Goal: Task Accomplishment & Management: Manage account settings

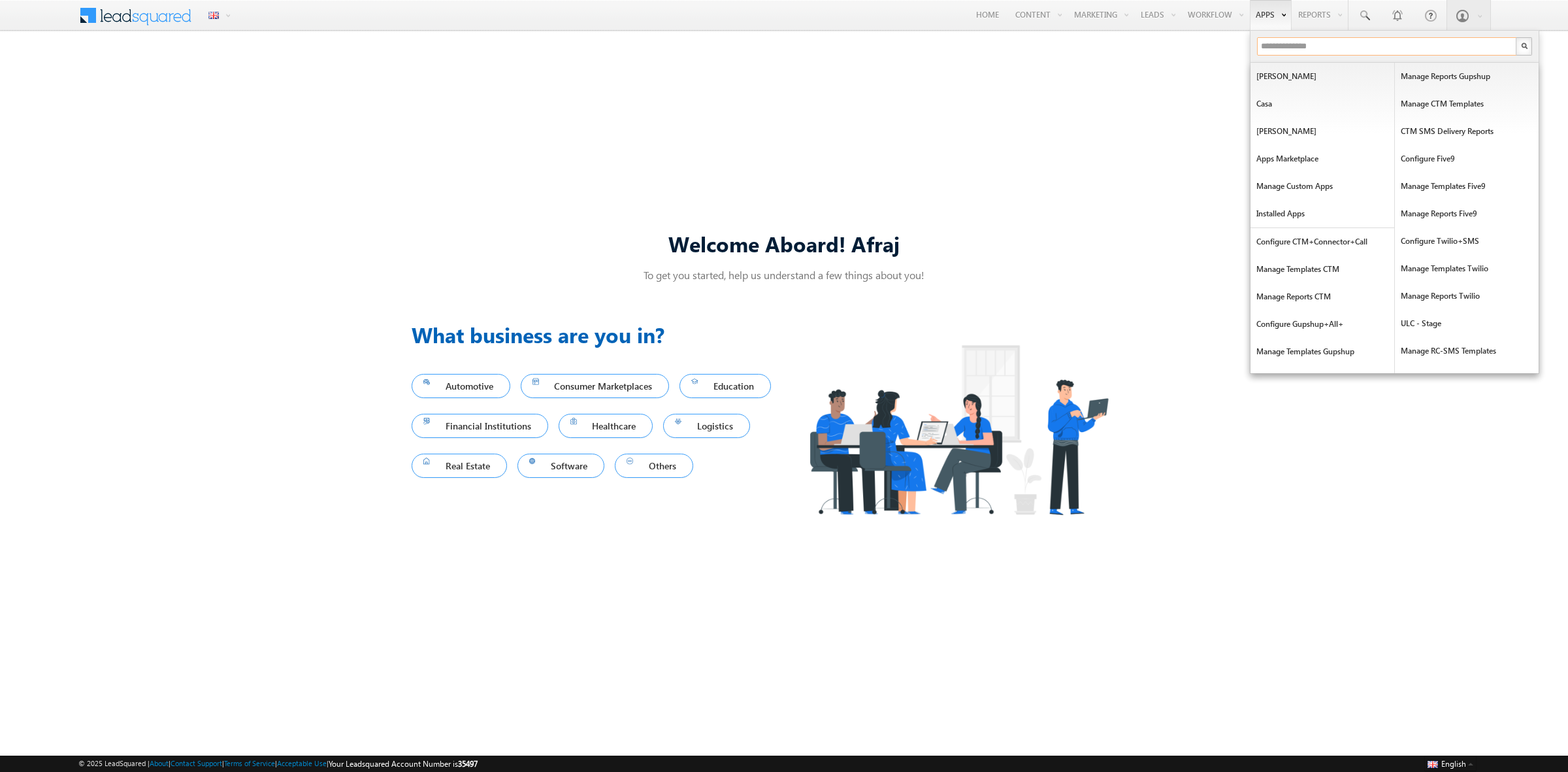
click at [1275, 48] on input "text" at bounding box center [1387, 46] width 261 height 18
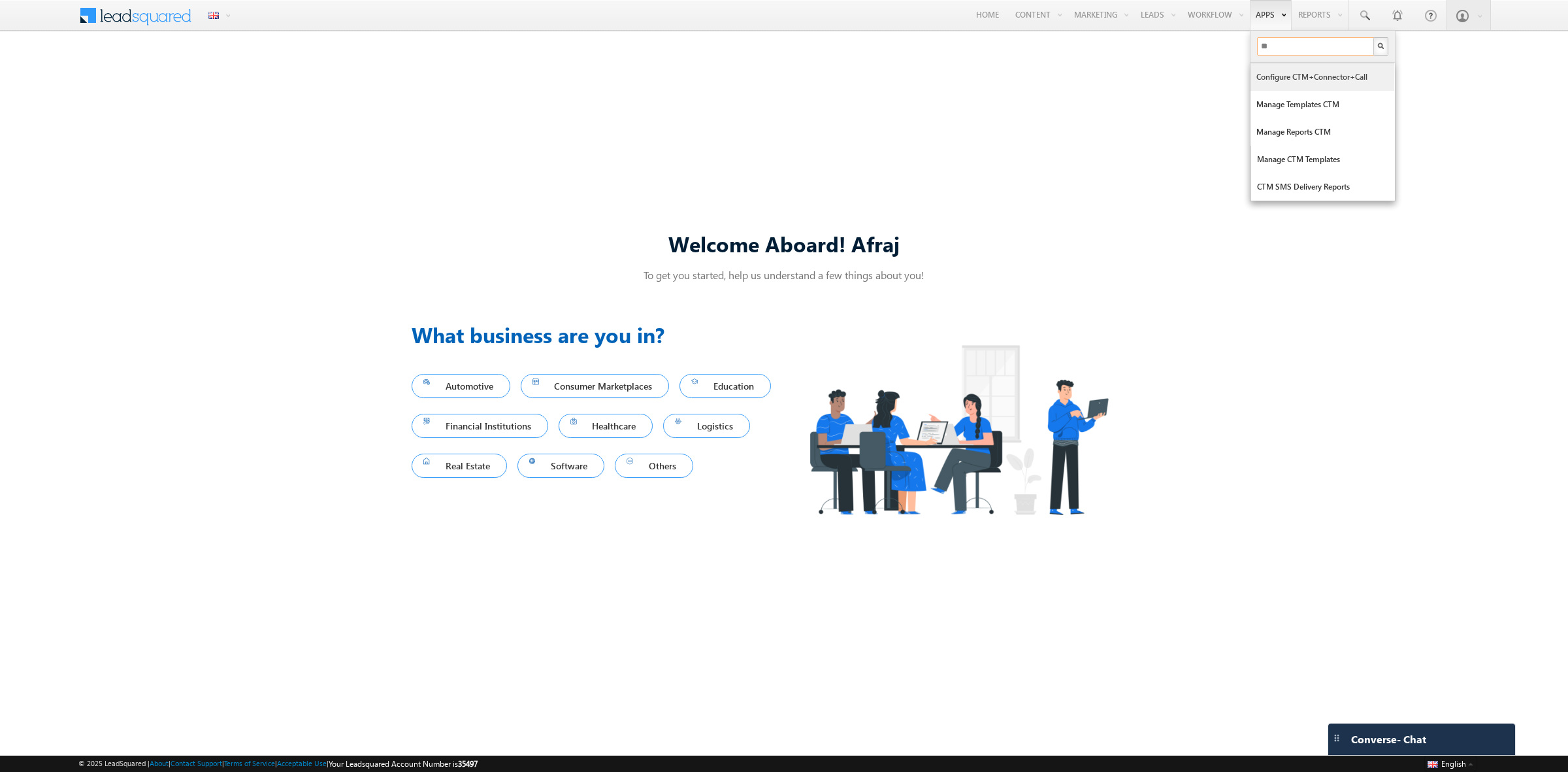
type input "**"
drag, startPoint x: 1312, startPoint y: 98, endPoint x: 1299, endPoint y: 134, distance: 38.3
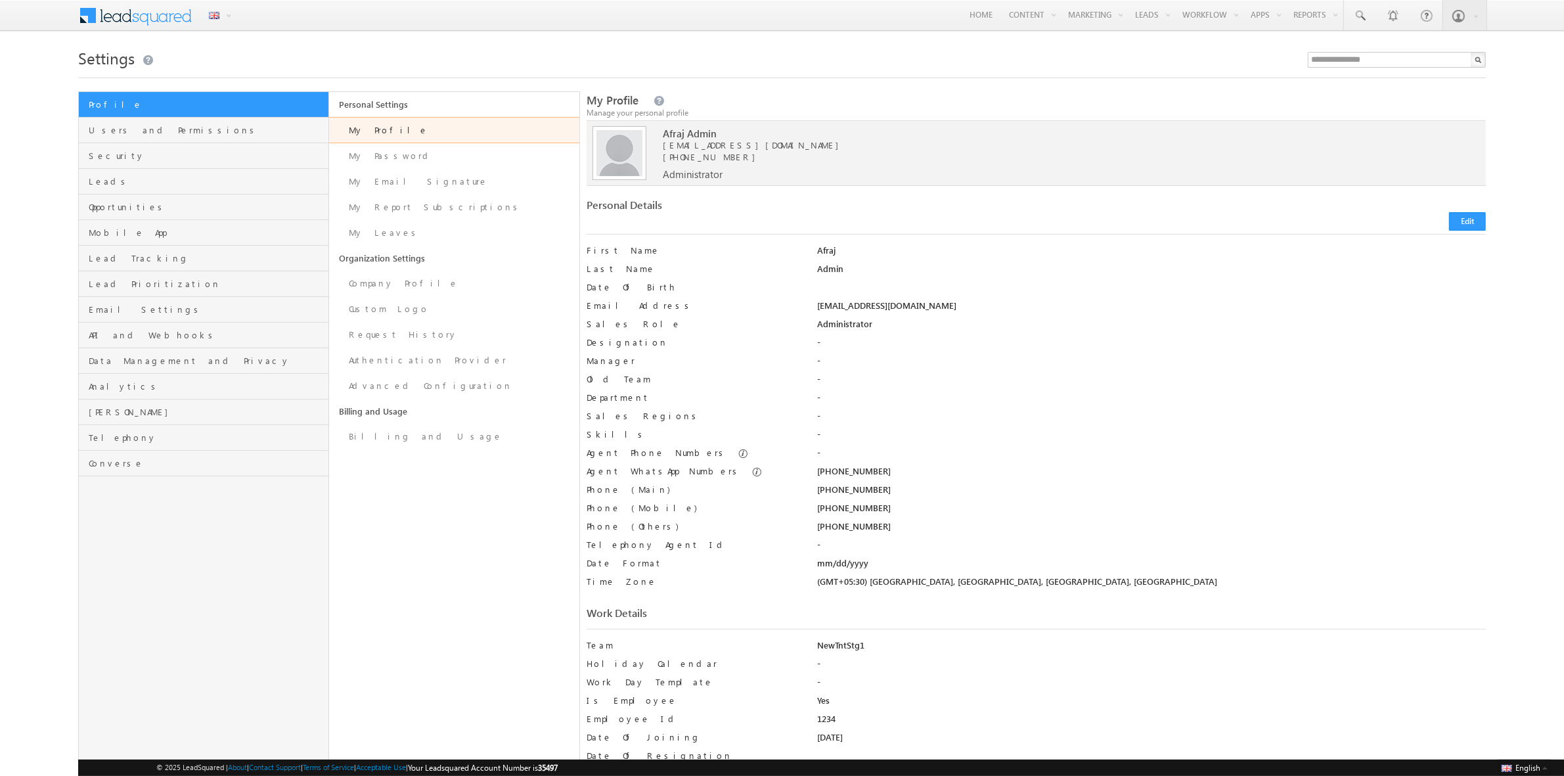
scroll to position [328, 0]
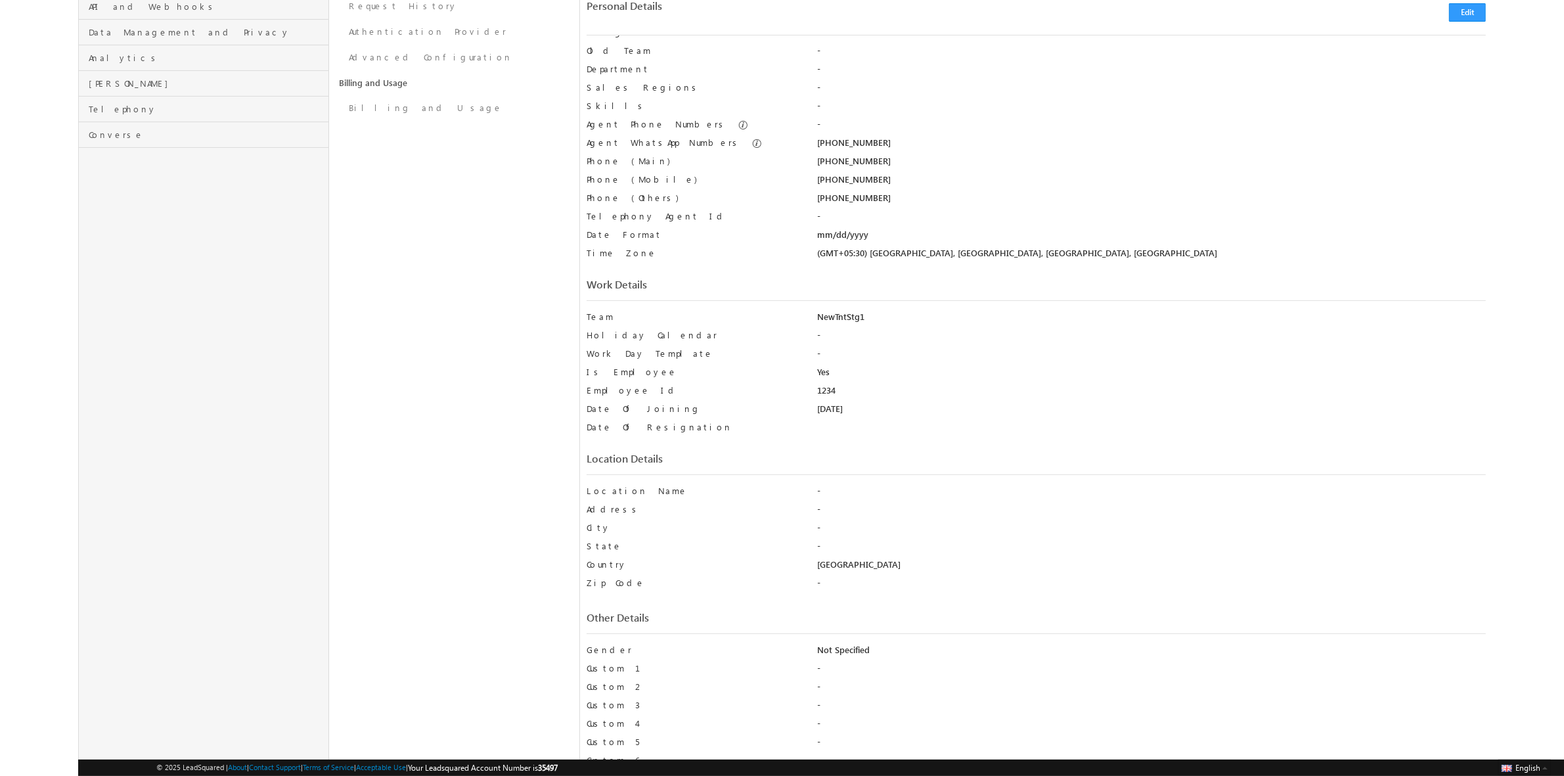
drag, startPoint x: 832, startPoint y: 373, endPoint x: 780, endPoint y: 363, distance: 52.9
click at [780, 363] on div "Team NewTntStg1 Holiday Calendar - Work Day Template - Is Employee Yes Employee…" at bounding box center [1036, 375] width 899 height 129
click at [1005, 480] on div "Location Details Location Name - Address - City -" at bounding box center [1036, 649] width 899 height 393
click at [1478, 5] on button "Edit" at bounding box center [1467, 12] width 37 height 18
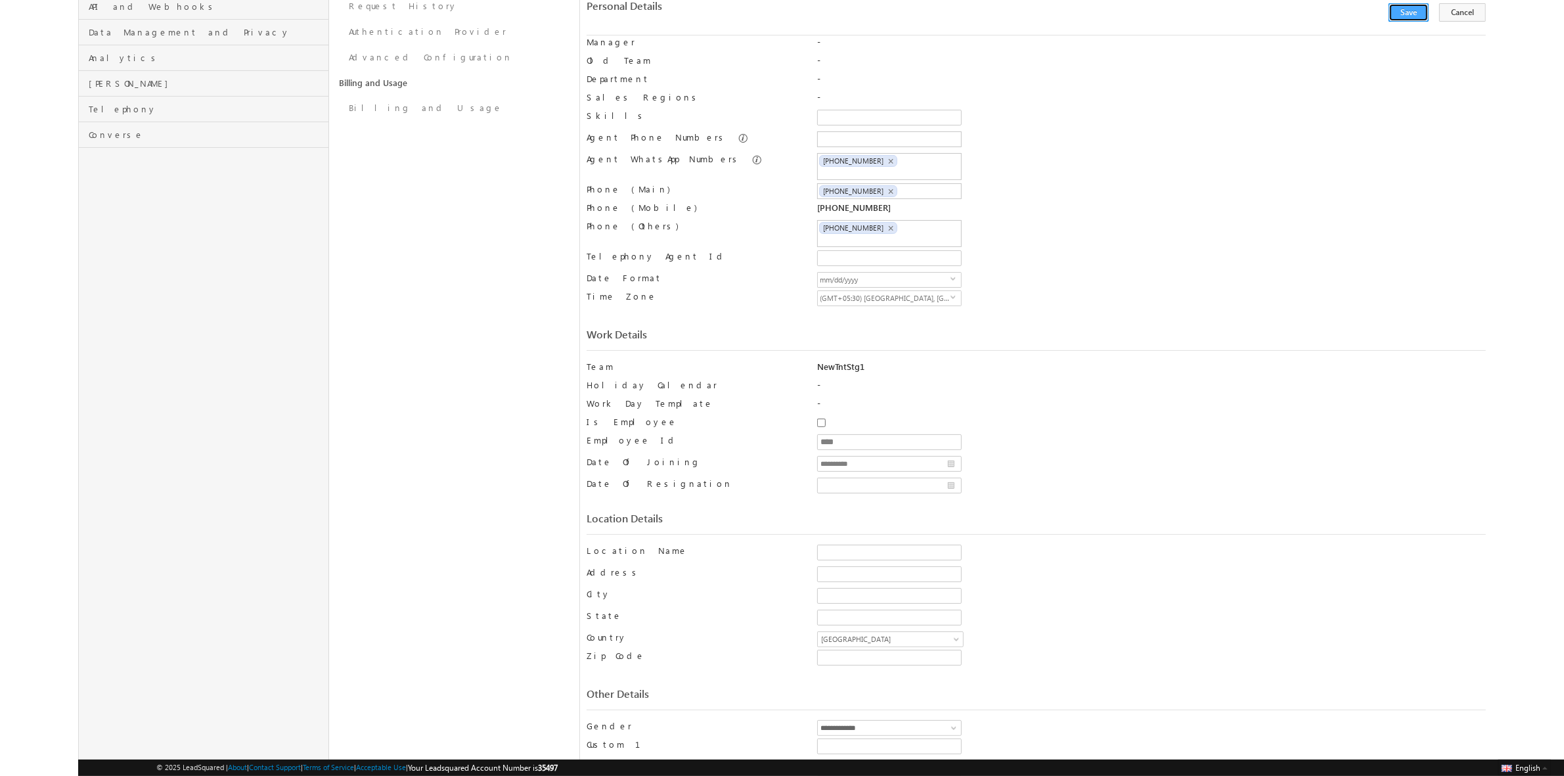
click at [1407, 13] on button "Save" at bounding box center [1409, 12] width 40 height 18
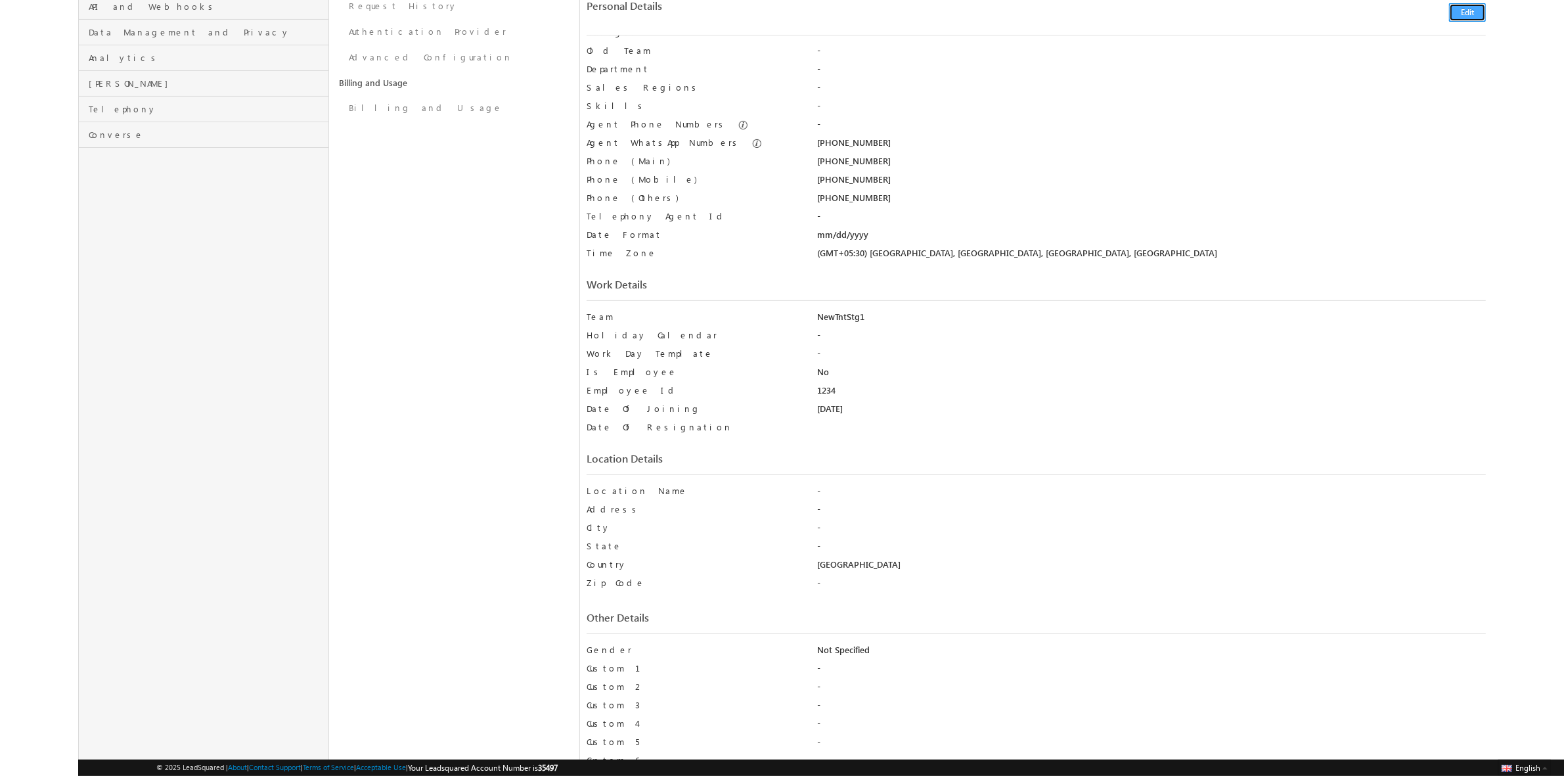
click at [1459, 11] on button "Edit" at bounding box center [1467, 12] width 37 height 18
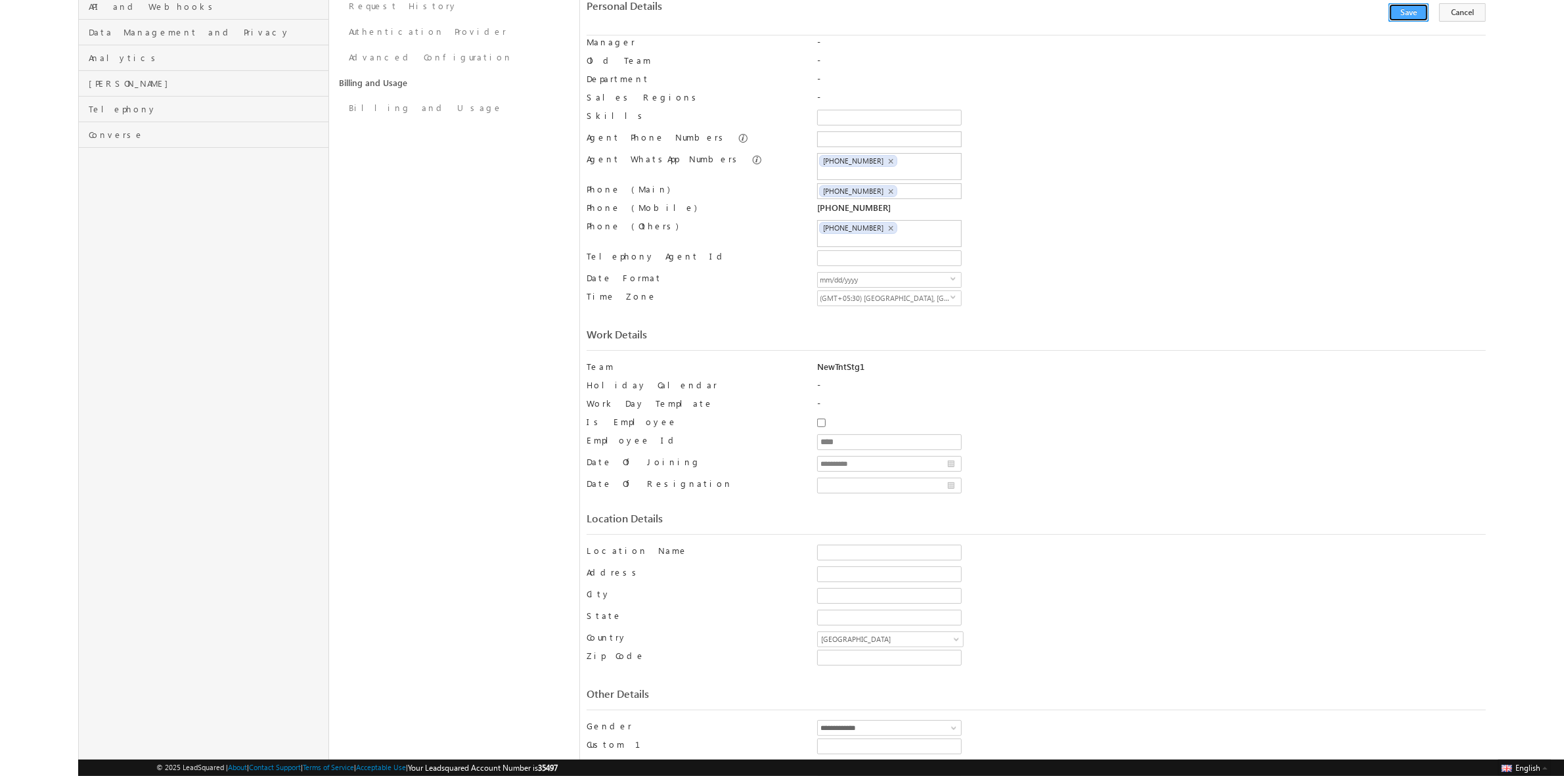
click at [1410, 14] on button "Save" at bounding box center [1409, 12] width 40 height 18
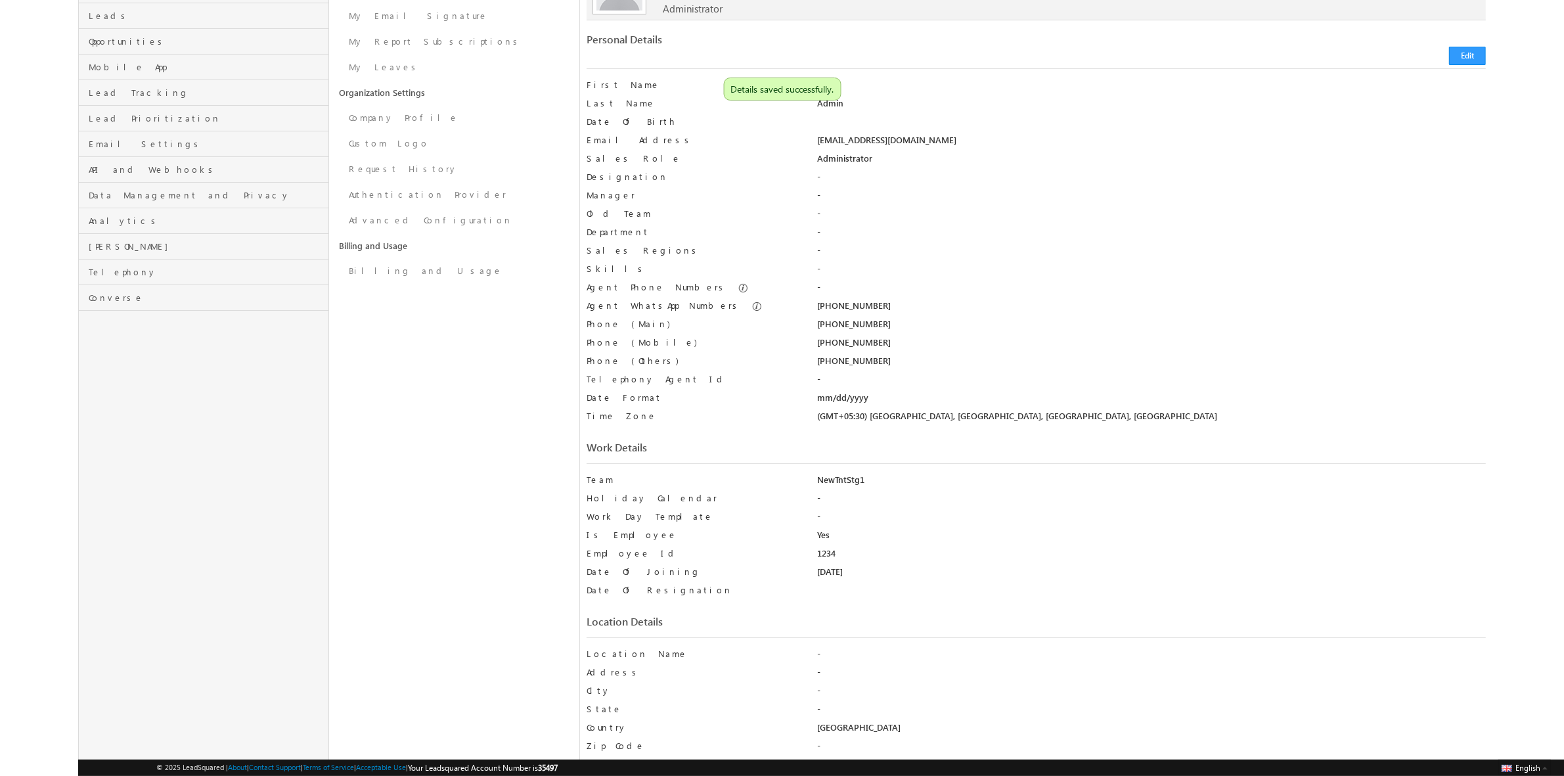
scroll to position [164, 0]
drag, startPoint x: 835, startPoint y: 540, endPoint x: 799, endPoint y: 539, distance: 36.1
click at [799, 539] on div "Is Employee Yes" at bounding box center [1036, 539] width 899 height 18
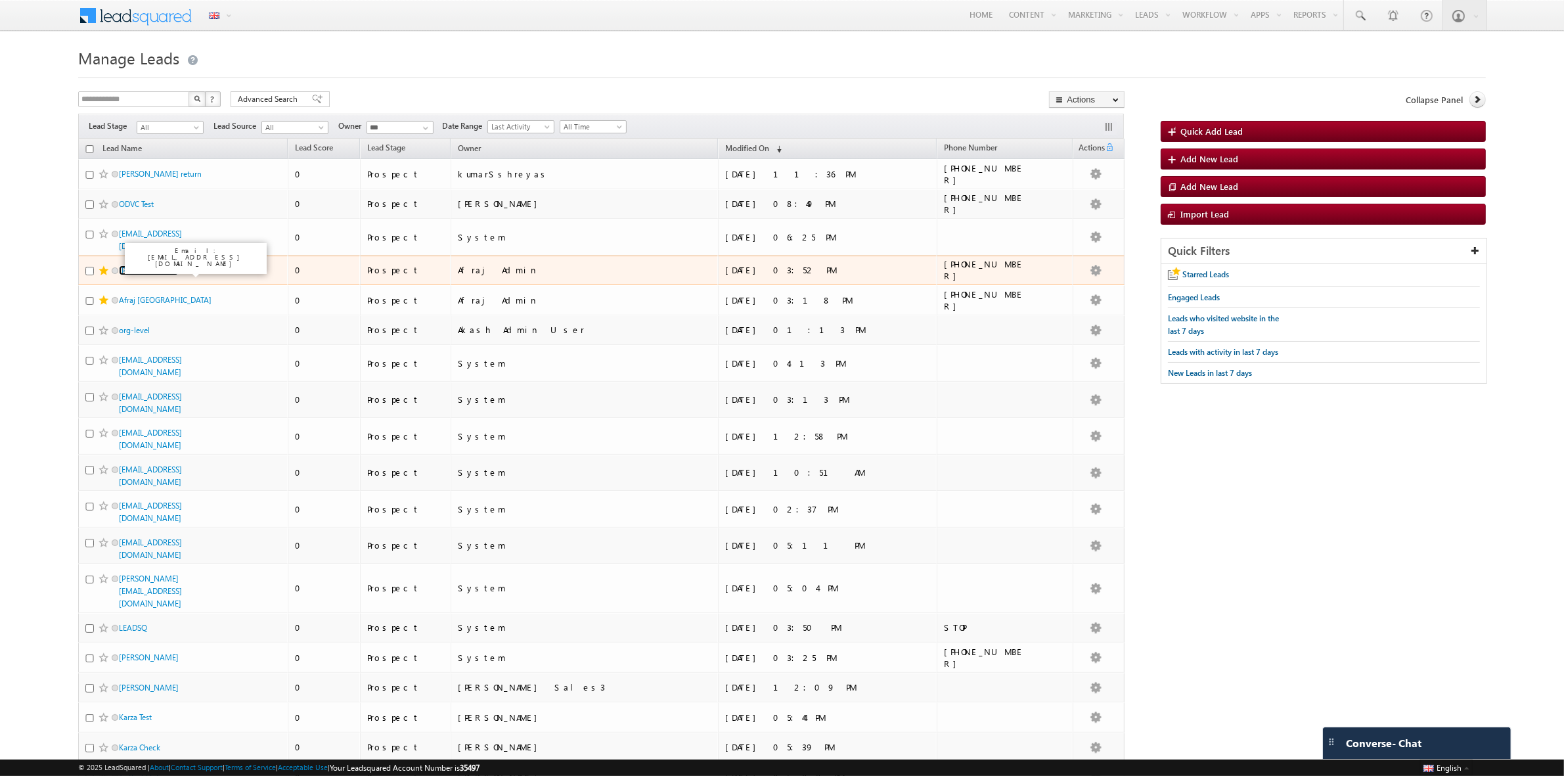
drag, startPoint x: 146, startPoint y: 269, endPoint x: 490, endPoint y: 94, distance: 385.7
click at [146, 269] on link "[PERSON_NAME]" at bounding box center [149, 270] width 60 height 10
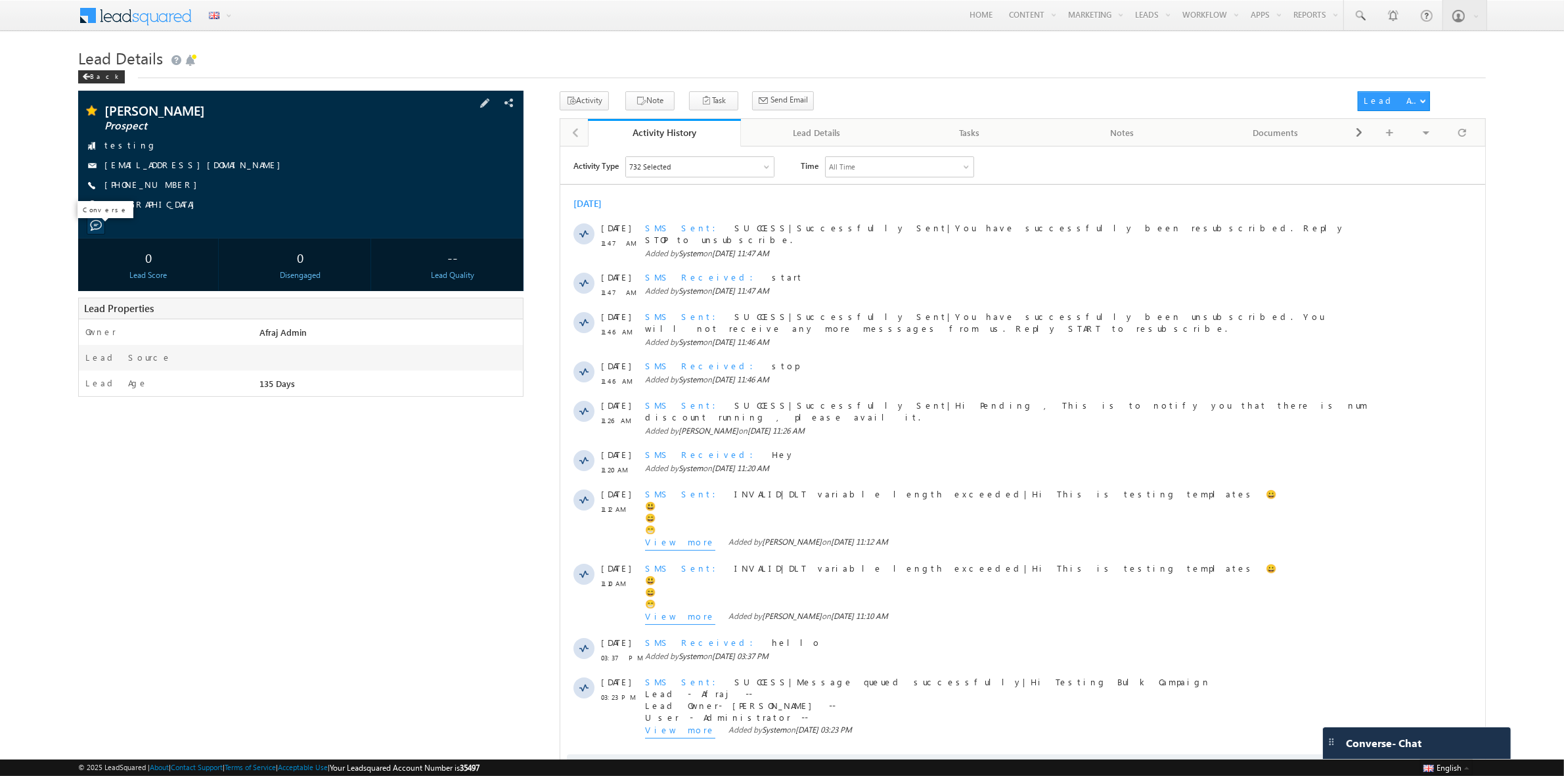
click at [95, 224] on span at bounding box center [96, 225] width 12 height 12
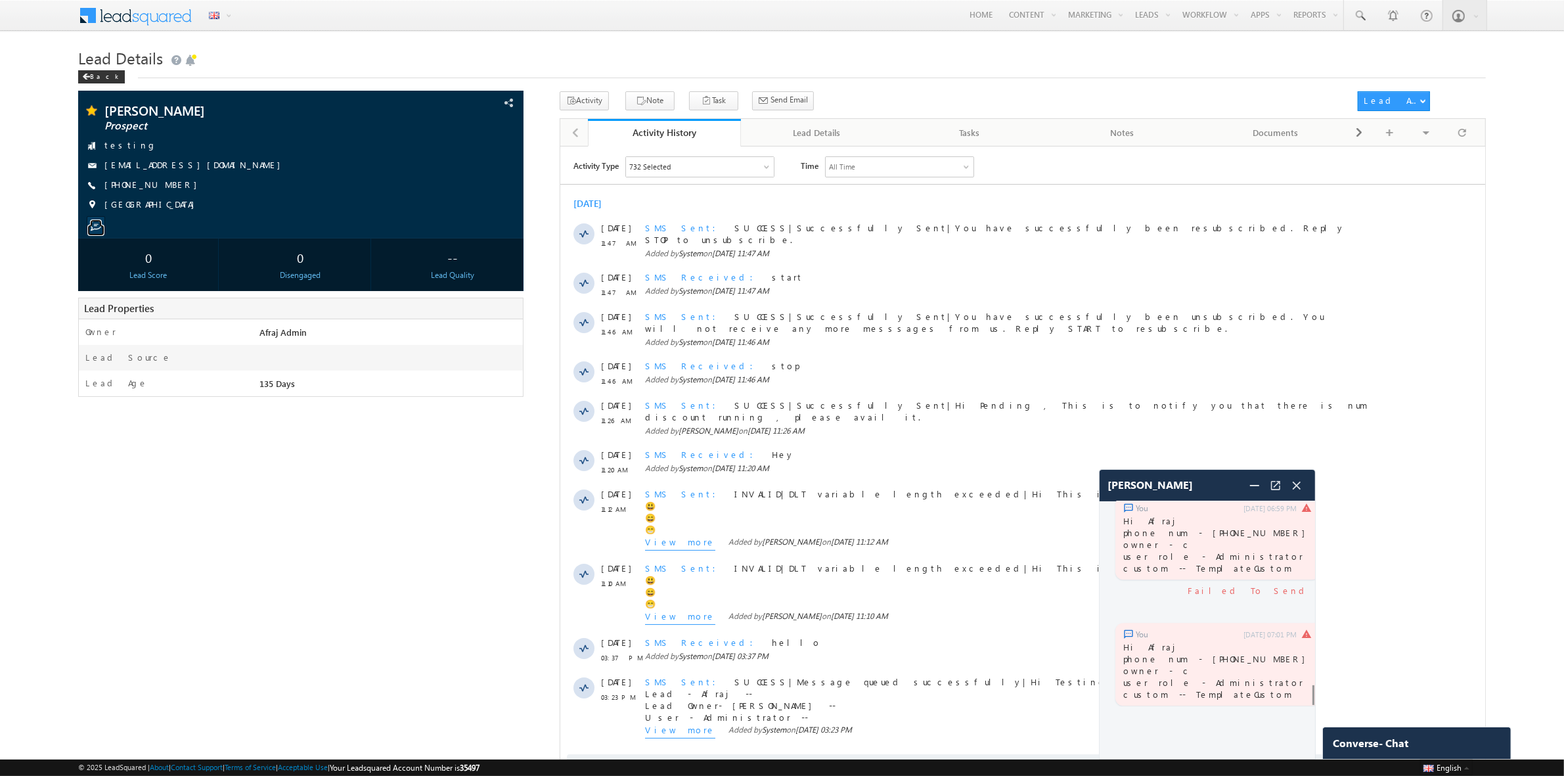
scroll to position [4092, 0]
click at [1120, 691] on img at bounding box center [1122, 693] width 11 height 11
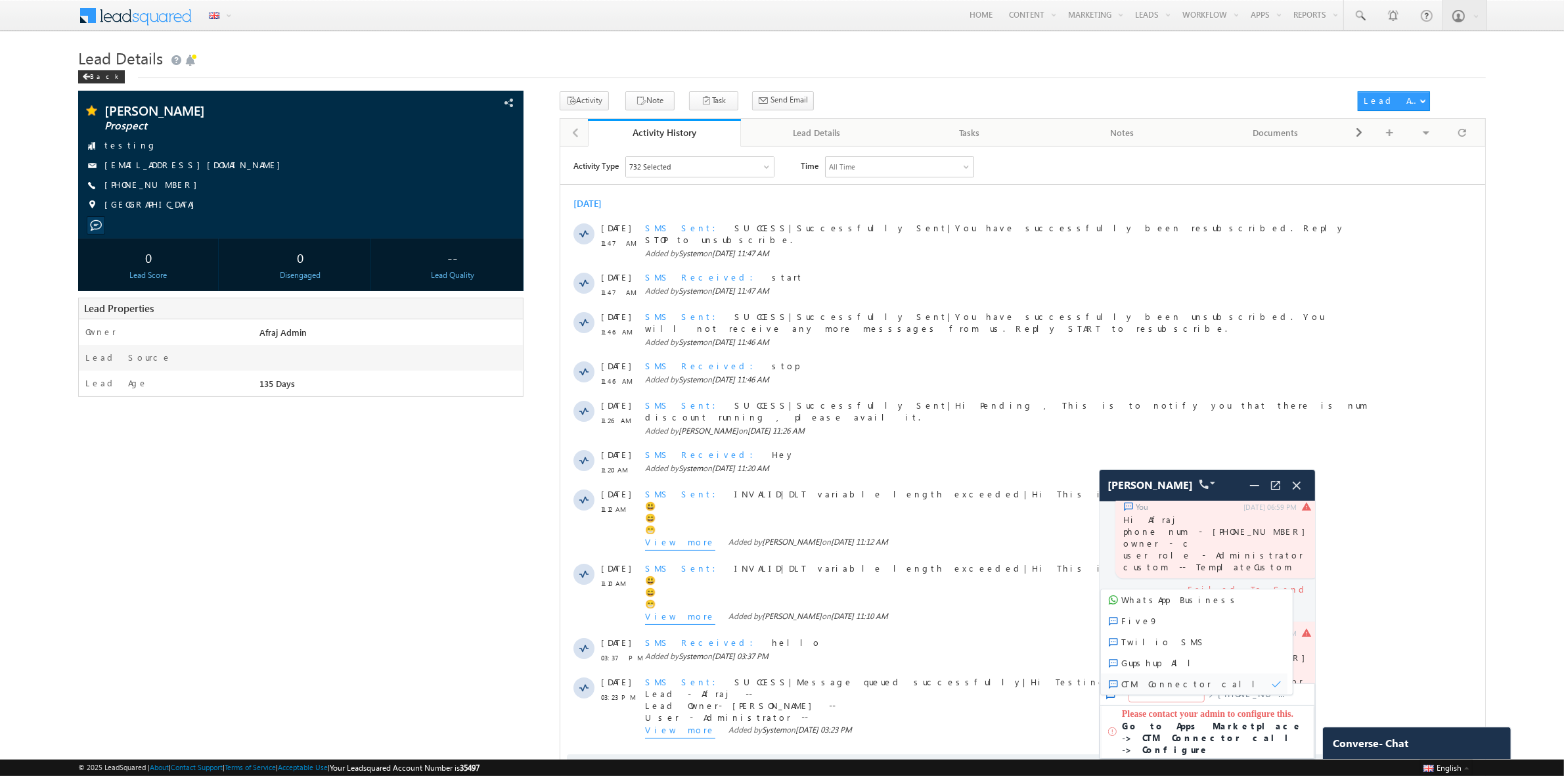
click at [1180, 684] on span "CTM Connector call" at bounding box center [1193, 684] width 144 height 12
click at [1176, 691] on div at bounding box center [1167, 694] width 76 height 16
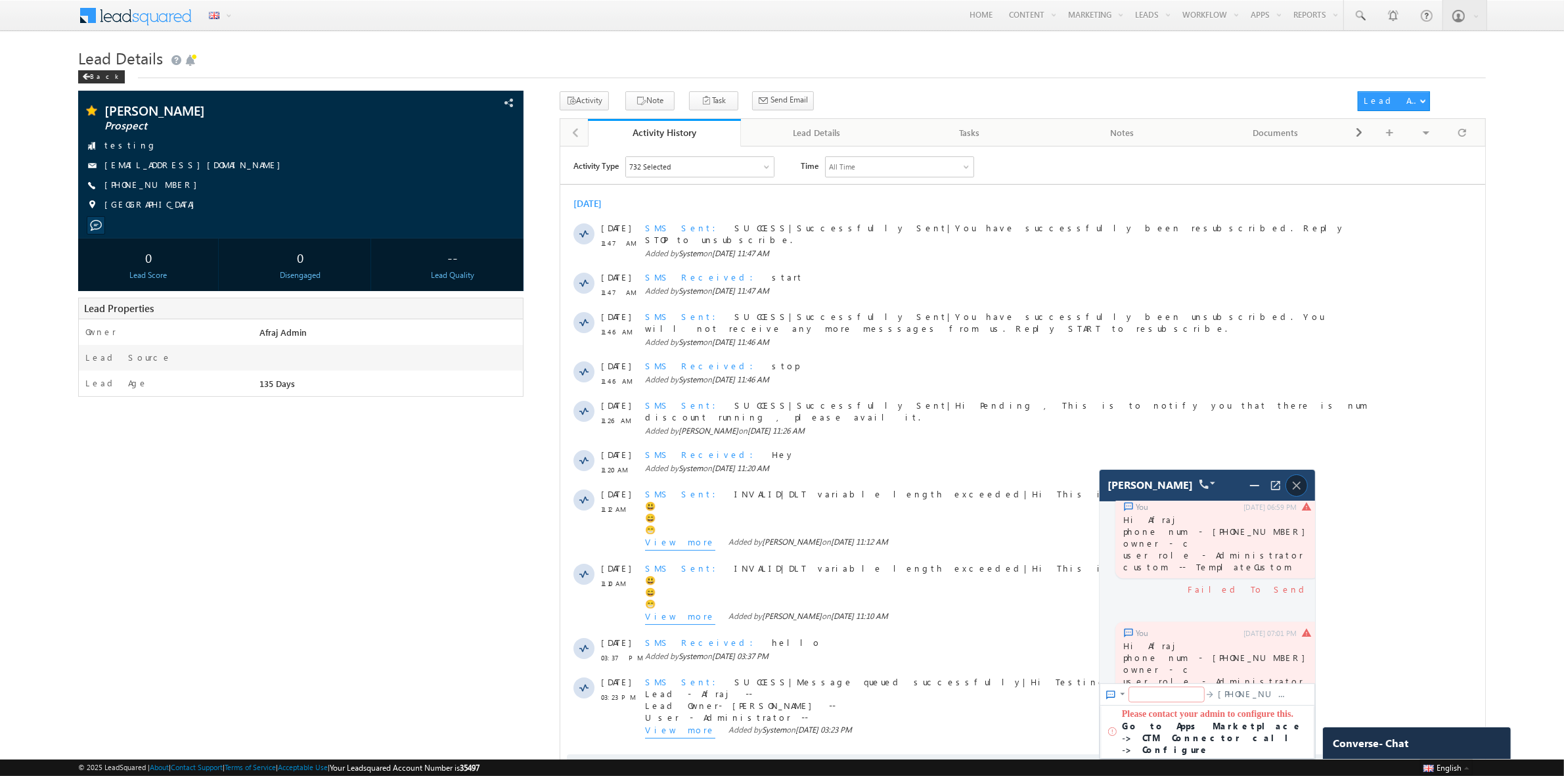
click at [1302, 491] on img at bounding box center [1296, 485] width 14 height 14
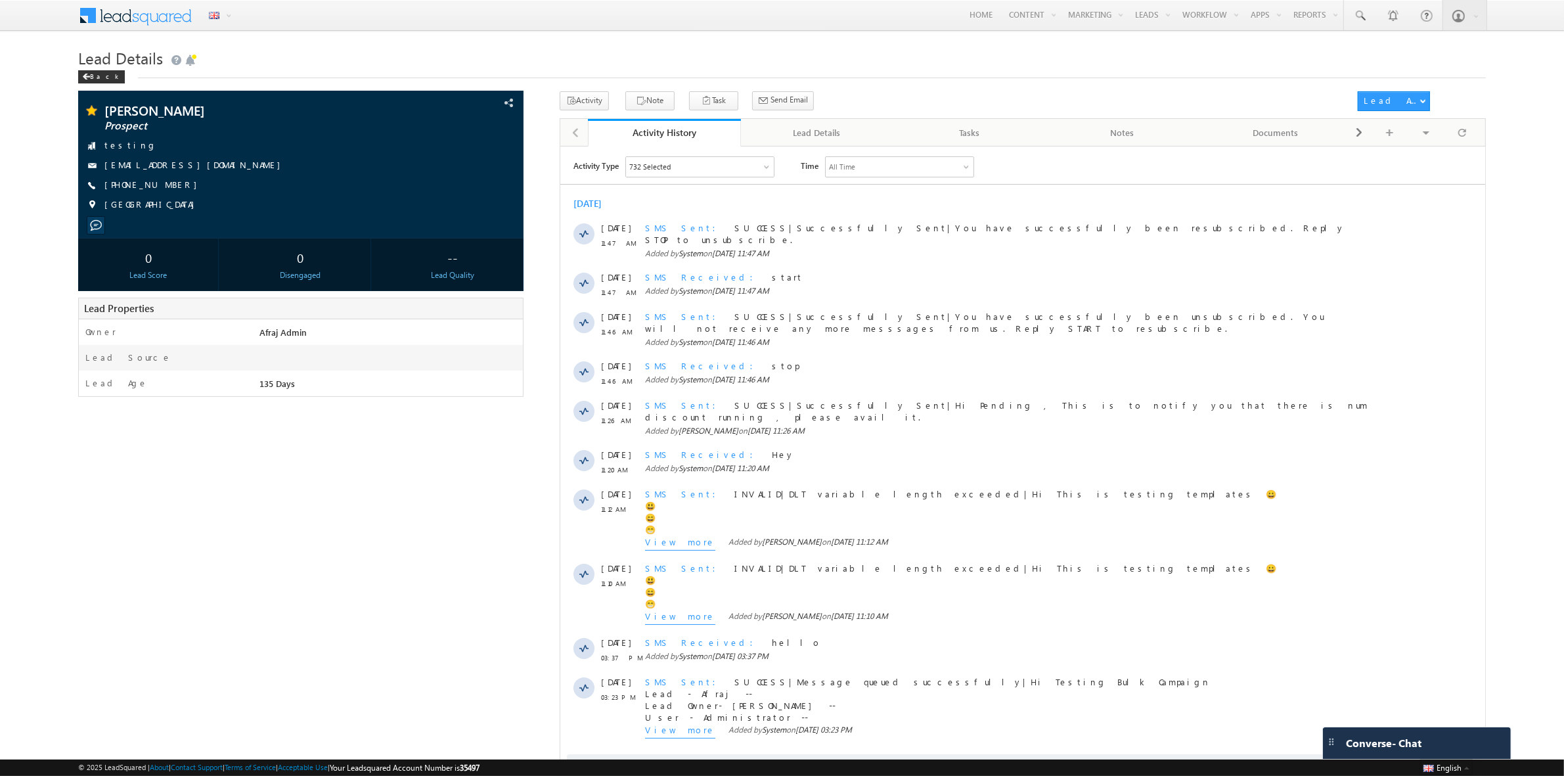
drag, startPoint x: 116, startPoint y: 539, endPoint x: 141, endPoint y: 529, distance: 26.8
click at [141, 529] on div "Afraj Ahmad_usnumber Prospect testing" at bounding box center [782, 441] width 1408 height 700
click at [93, 224] on span at bounding box center [96, 225] width 12 height 12
click at [96, 227] on span at bounding box center [96, 225] width 12 height 12
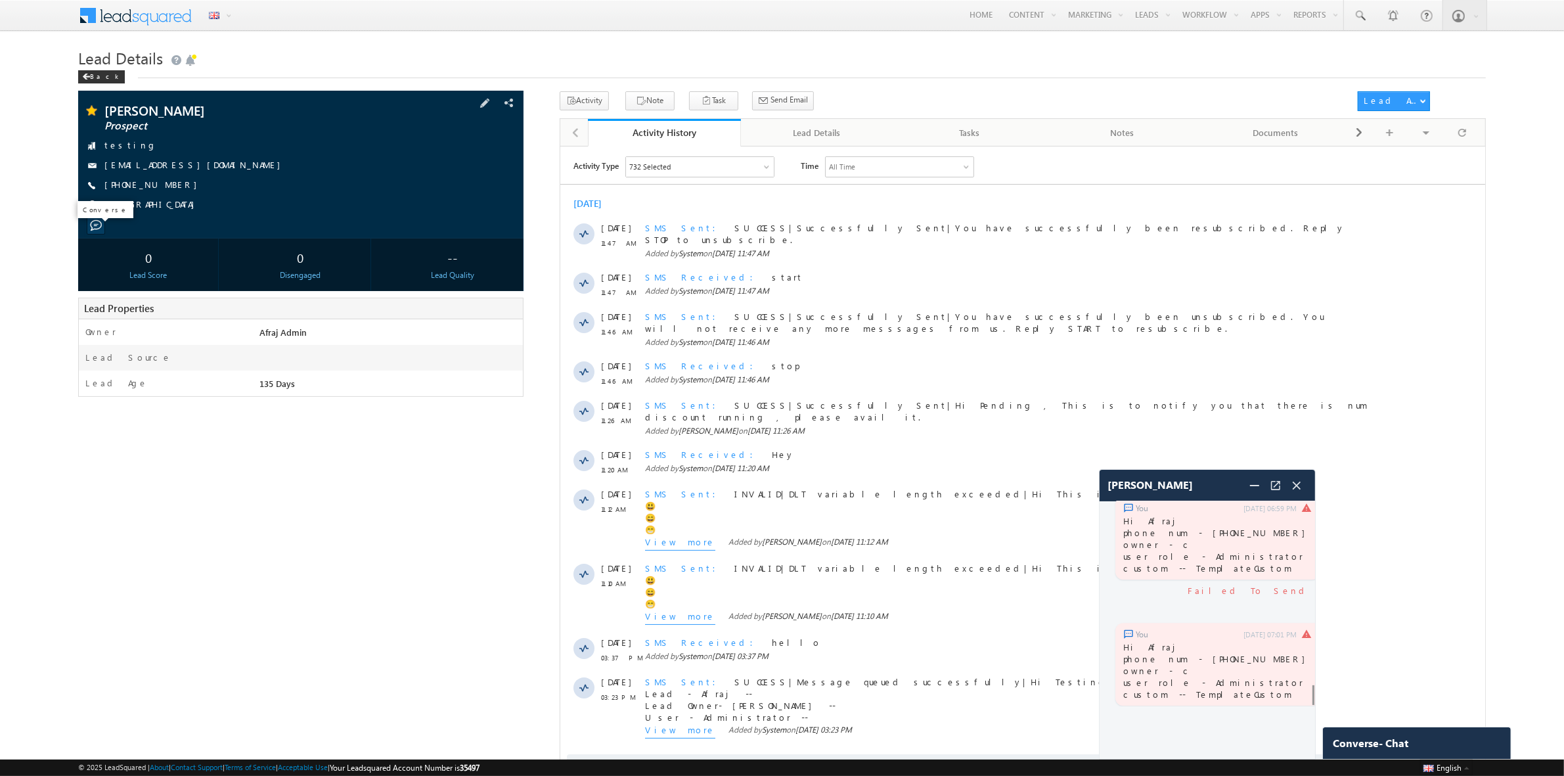
scroll to position [4092, 0]
click at [1117, 698] on div at bounding box center [1114, 694] width 28 height 16
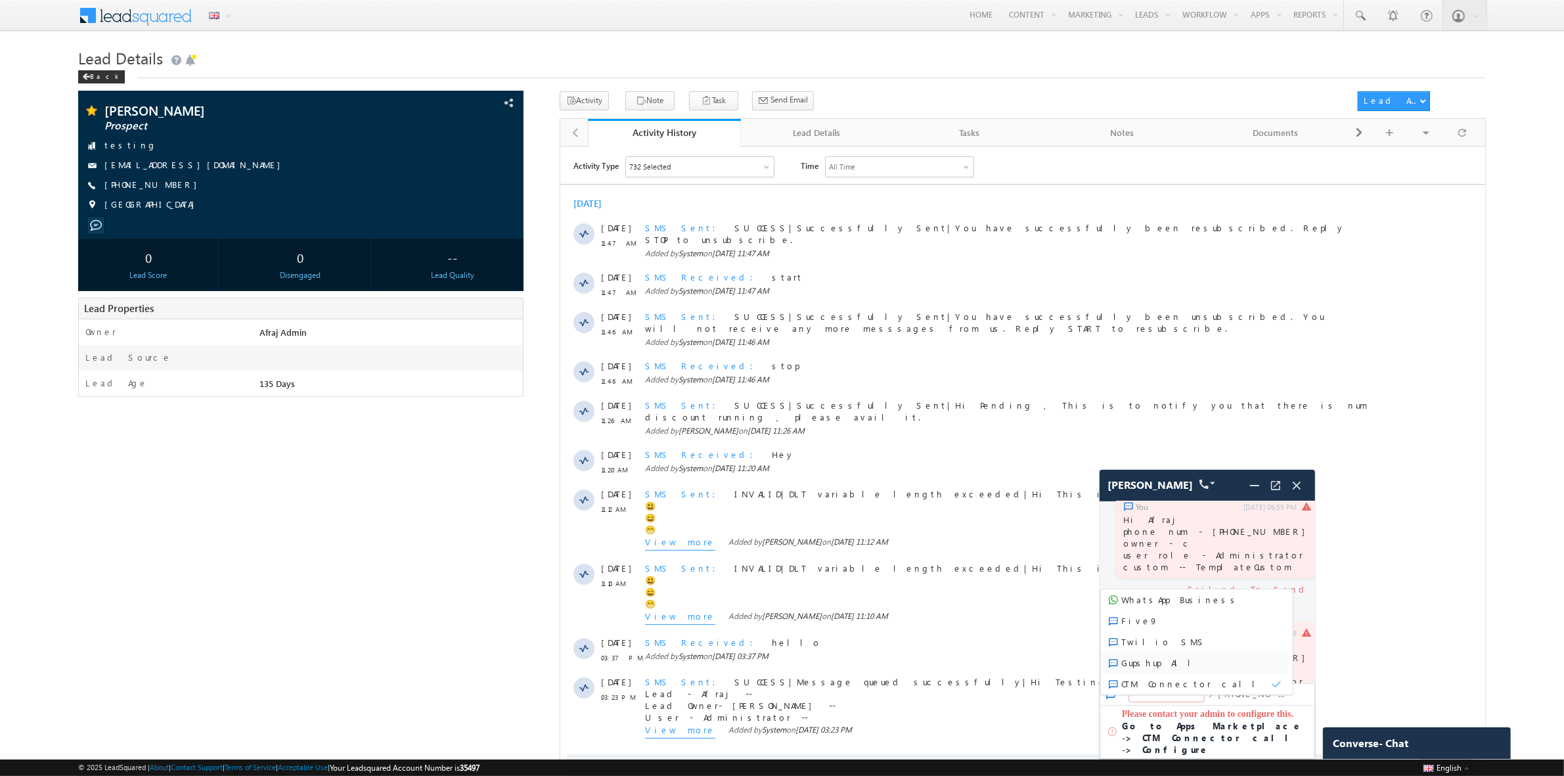
click at [1133, 669] on span "Gupshup All" at bounding box center [1194, 662] width 187 height 21
click at [1117, 694] on img at bounding box center [1122, 693] width 11 height 11
click at [1135, 605] on span "WhatsApp Business" at bounding box center [1183, 599] width 164 height 21
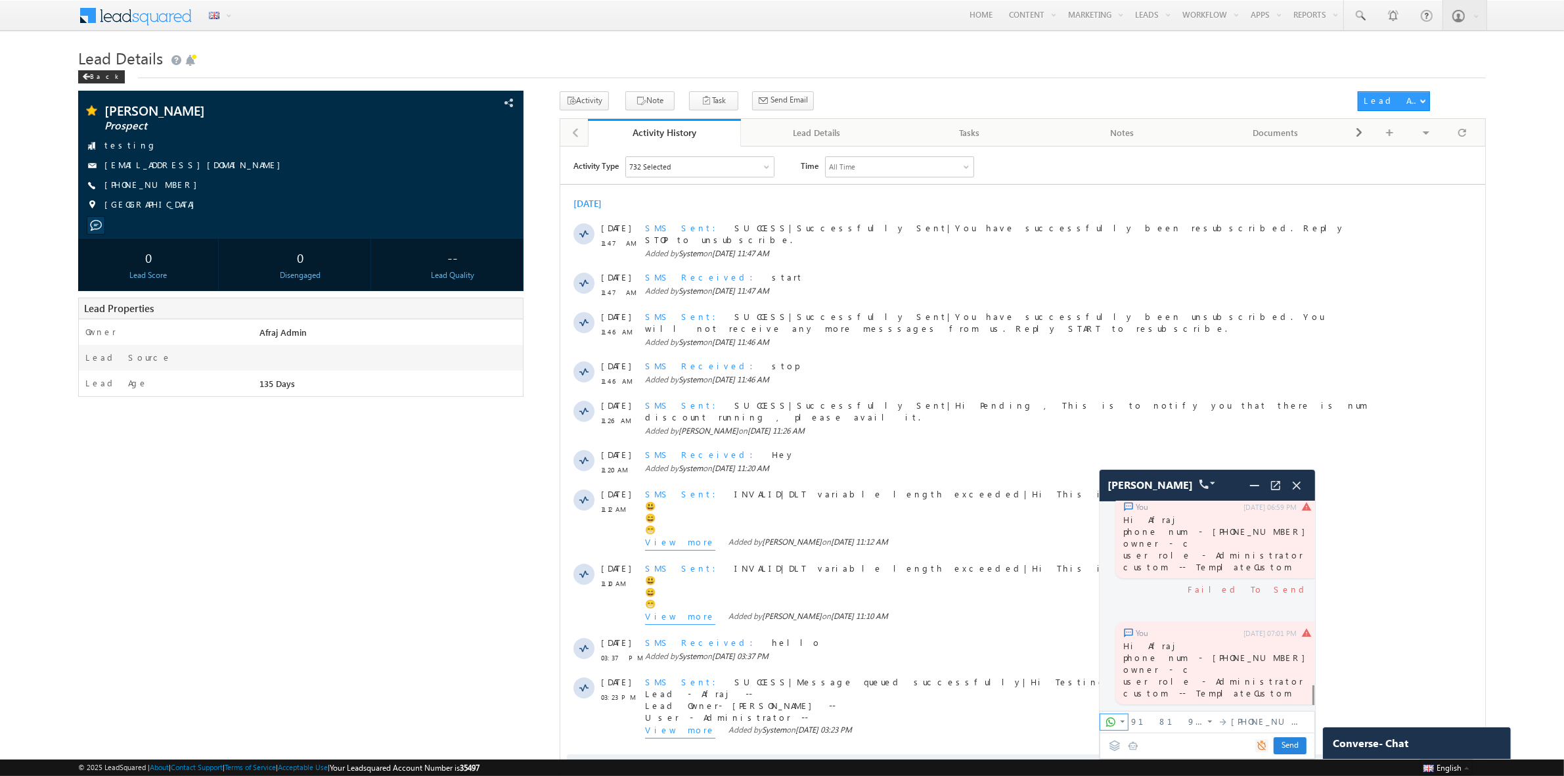
click at [1119, 723] on img at bounding box center [1122, 721] width 11 height 11
click at [1167, 685] on span "CTM Connector call" at bounding box center [1193, 684] width 144 height 12
click at [1123, 717] on img at bounding box center [1122, 721] width 11 height 11
click at [1150, 687] on span "CTM Connector call" at bounding box center [1193, 684] width 144 height 12
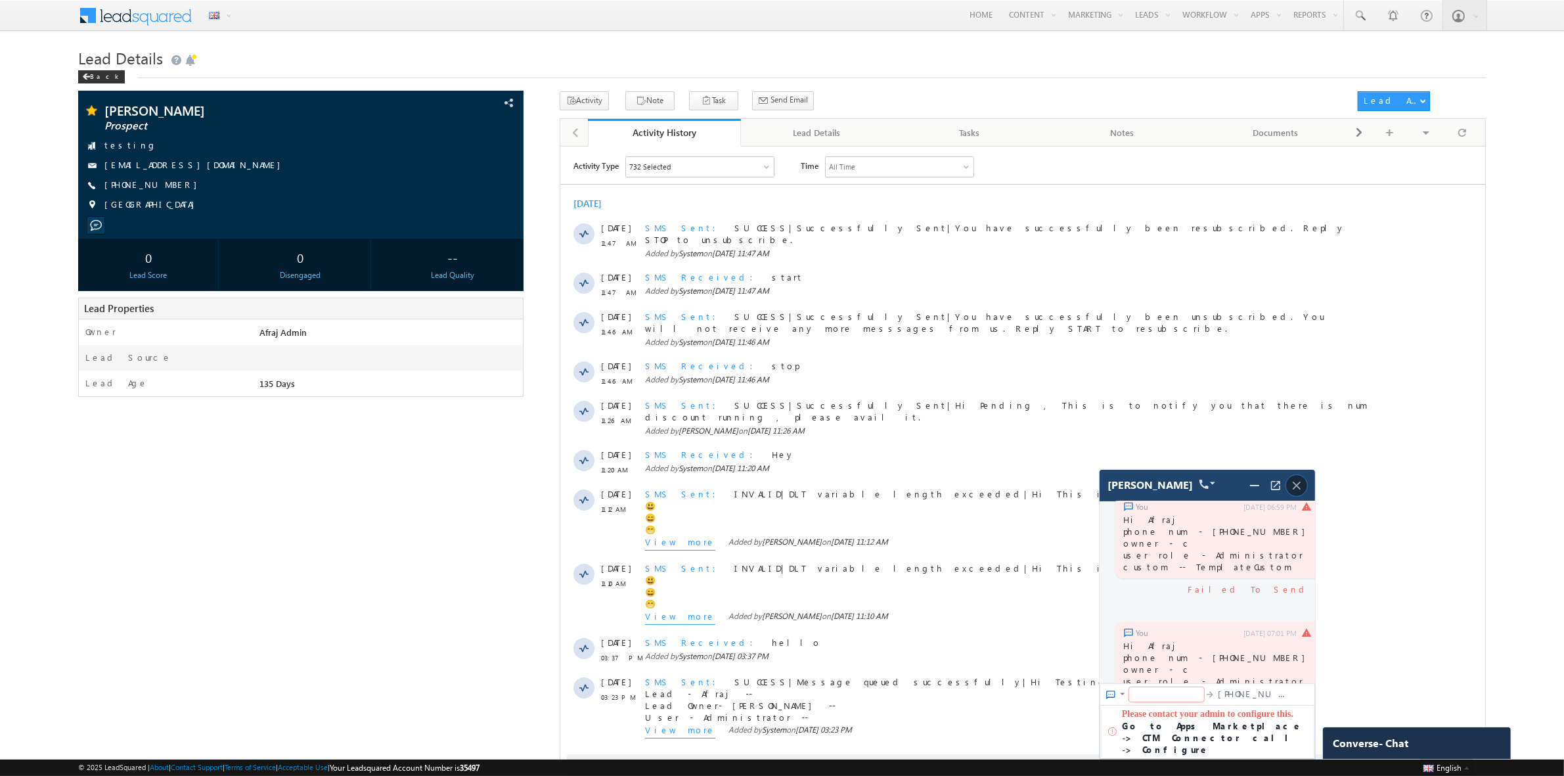
click at [1297, 486] on img at bounding box center [1296, 485] width 14 height 14
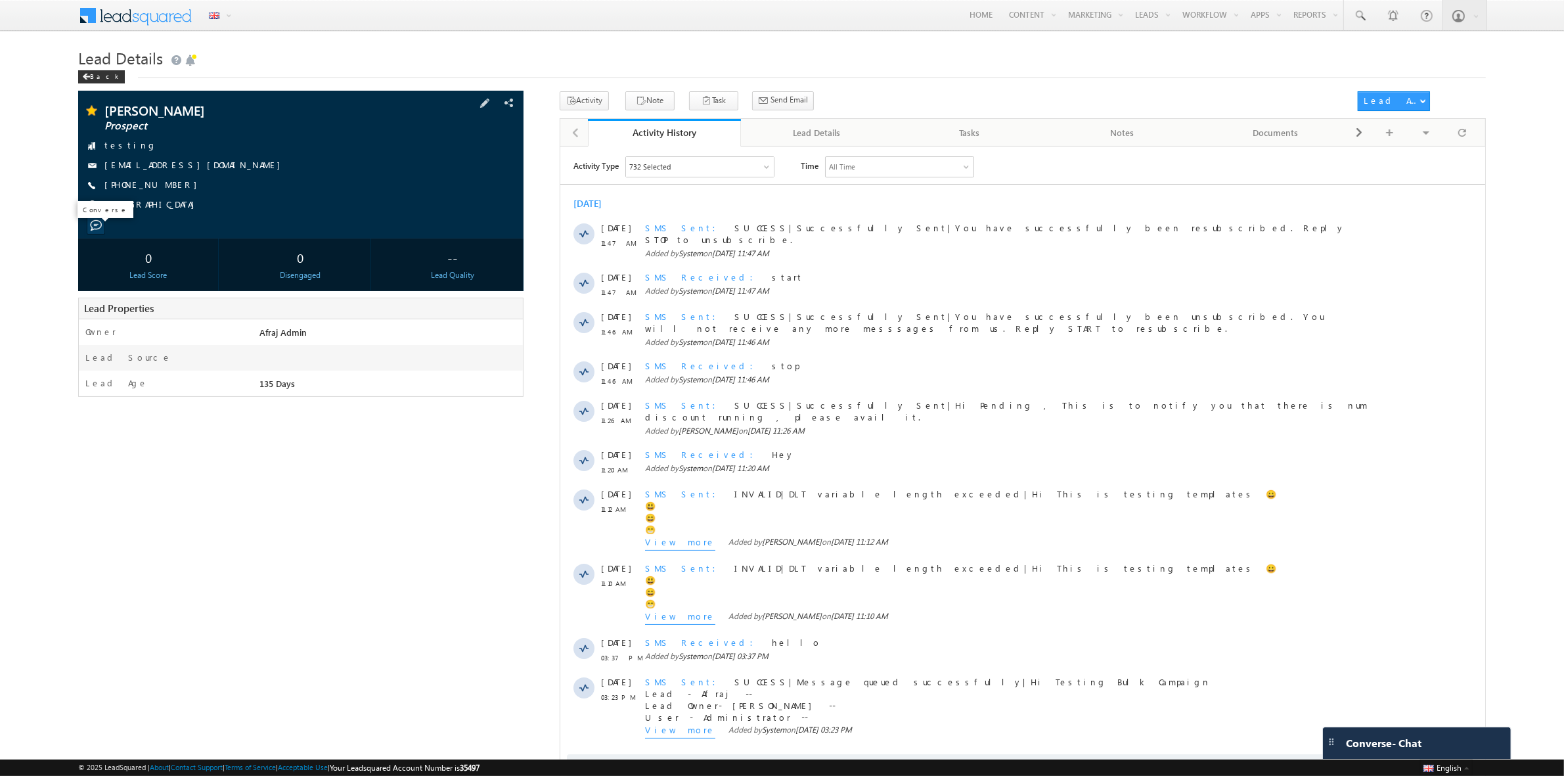
click at [99, 227] on span at bounding box center [96, 225] width 12 height 12
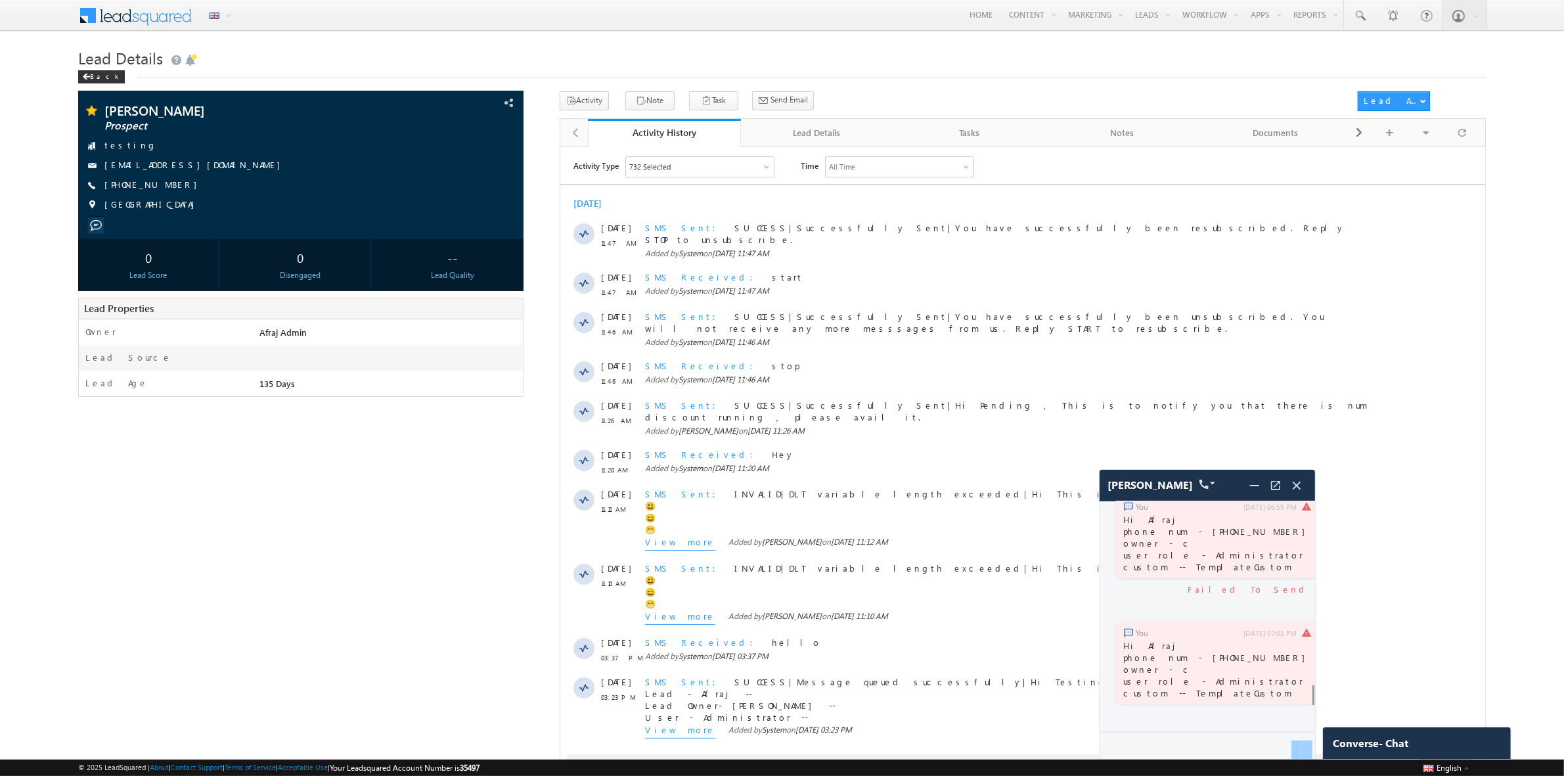
scroll to position [4119, 0]
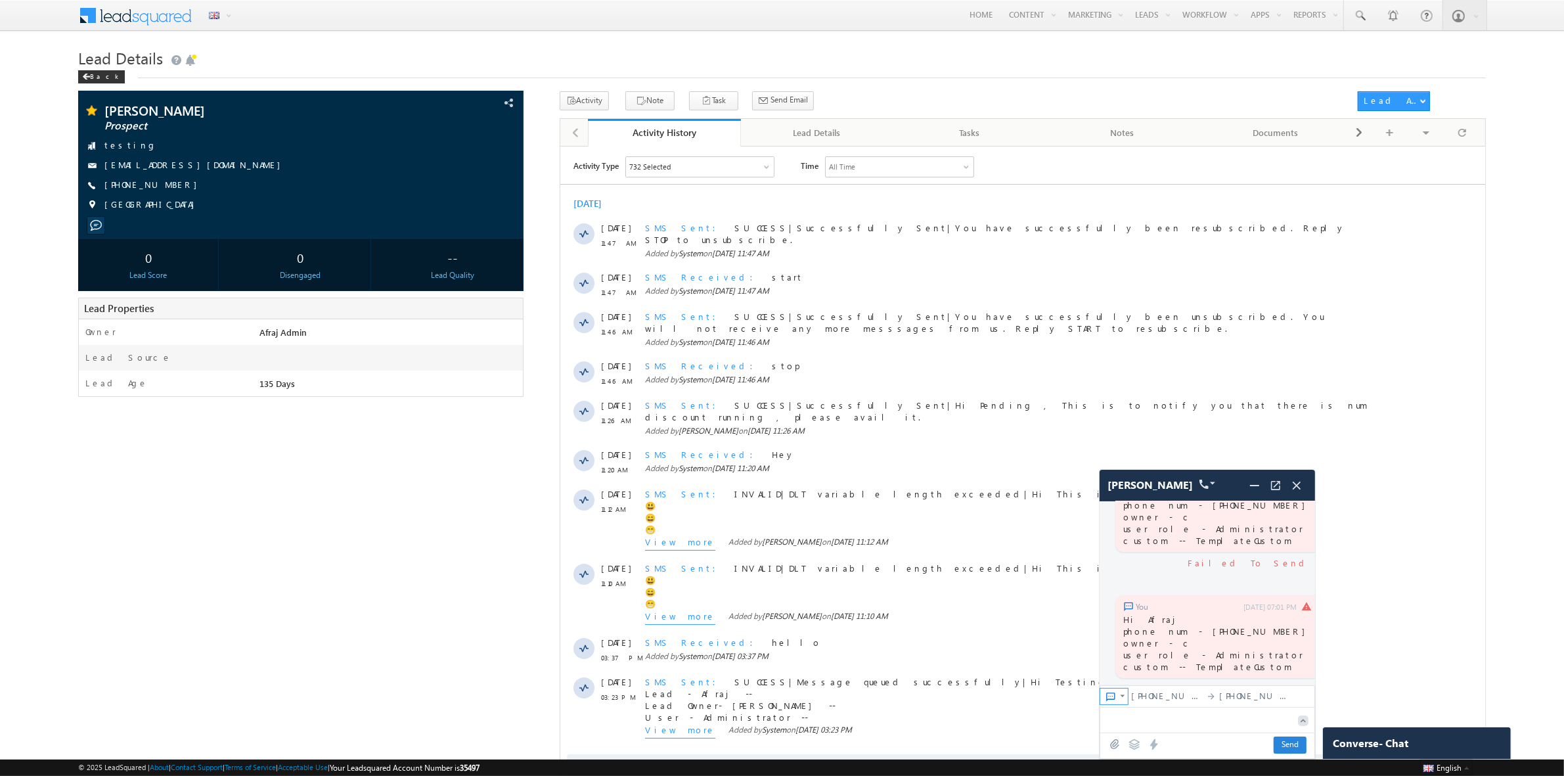
click at [1121, 697] on img at bounding box center [1122, 695] width 11 height 11
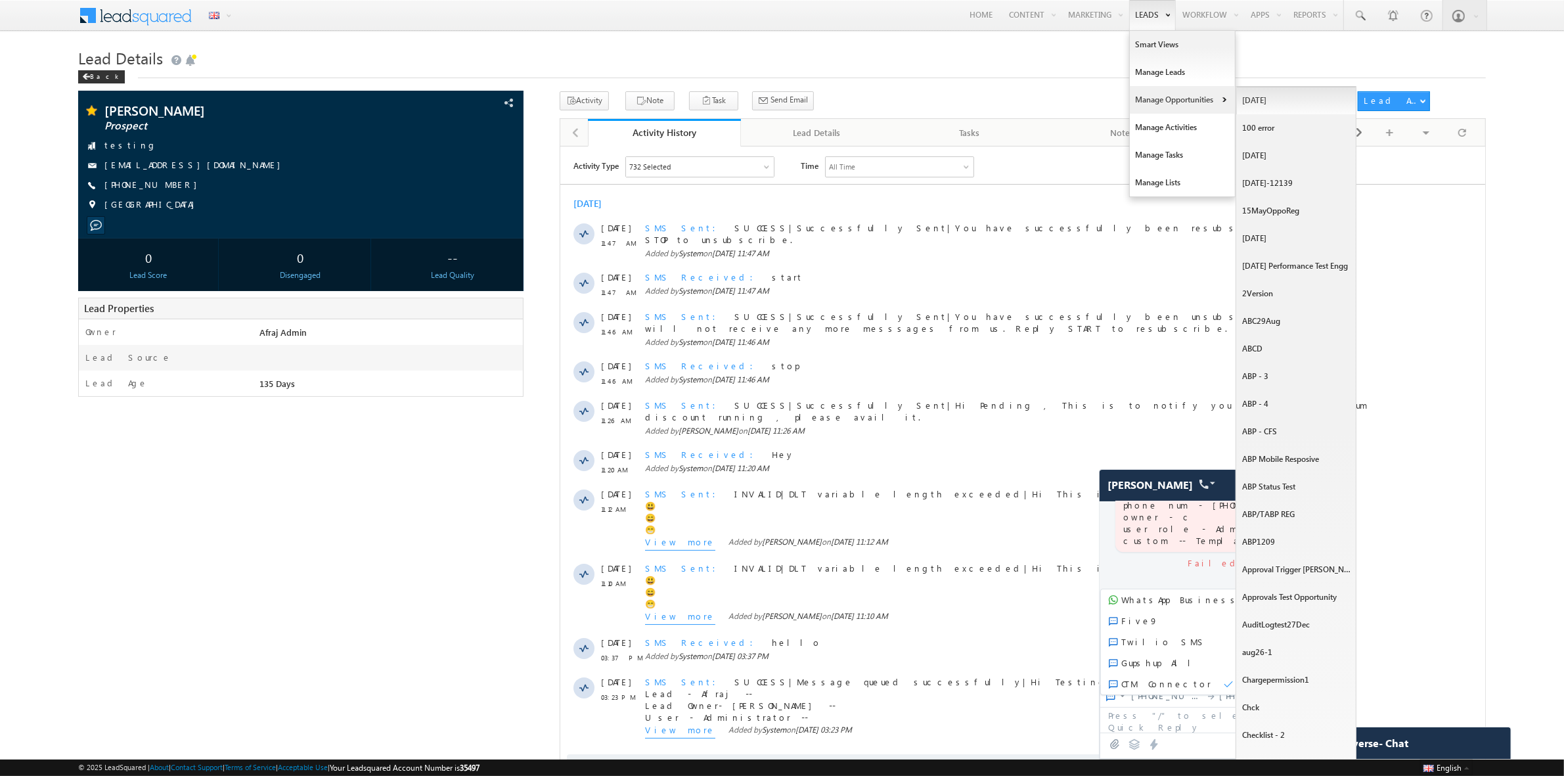
click at [1240, 101] on link "[DATE]" at bounding box center [1296, 101] width 120 height 28
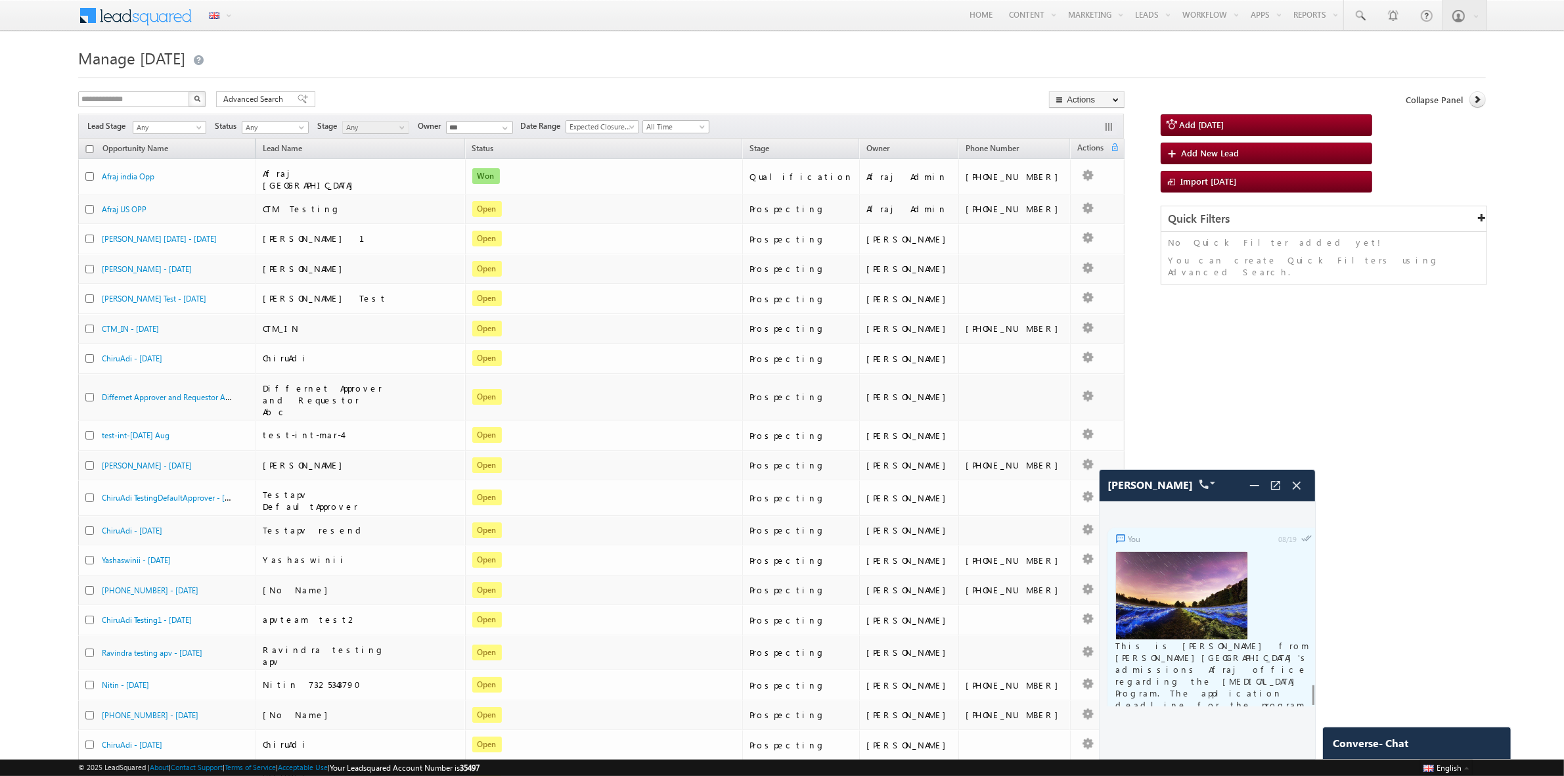
scroll to position [4264, 0]
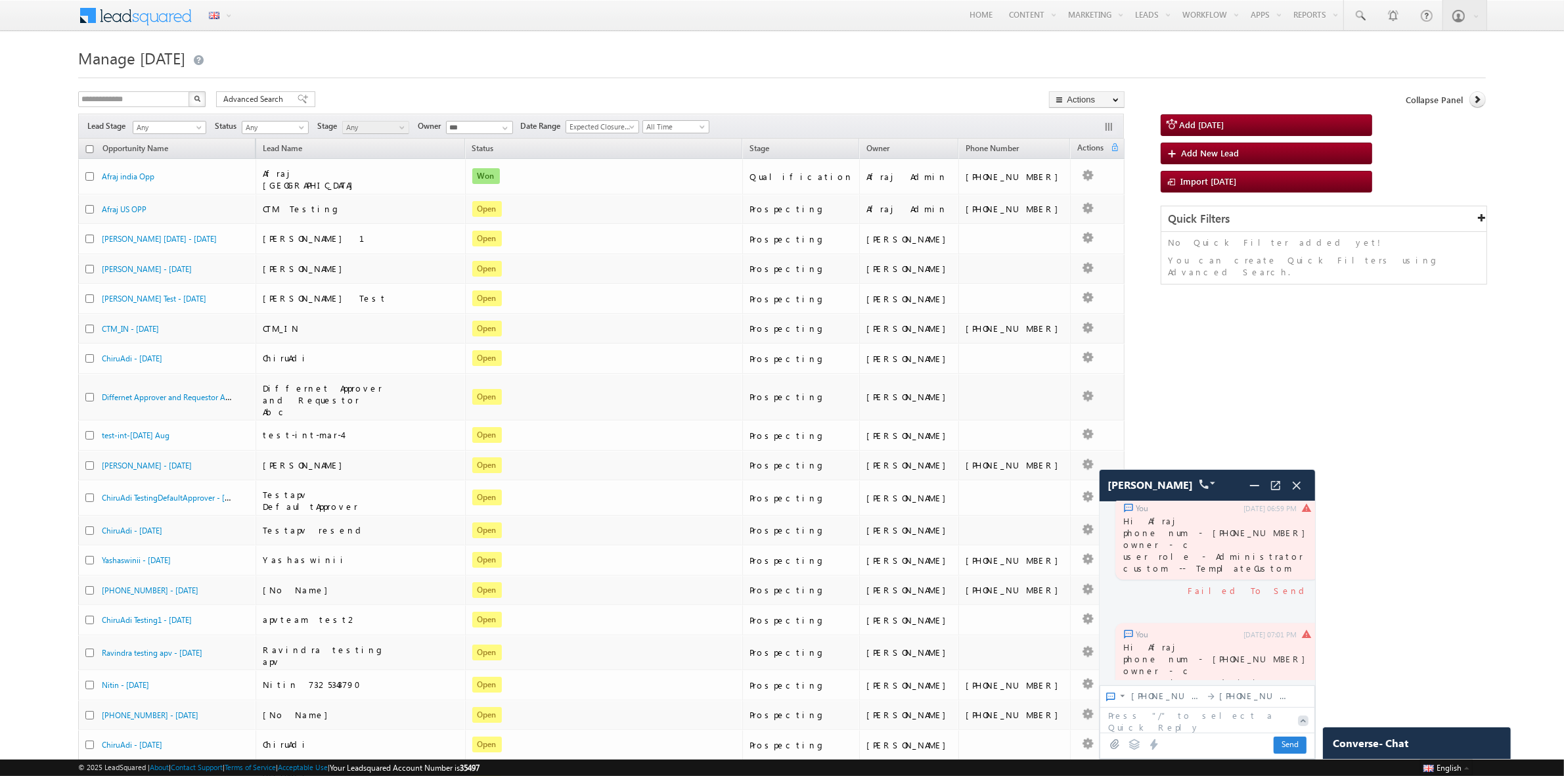
click at [716, 20] on div "Menu English English Española latina हिंदी Bahasa Indonesia Português Tiếng Việ…" at bounding box center [782, 16] width 1408 height 32
